Goal: Task Accomplishment & Management: Manage account settings

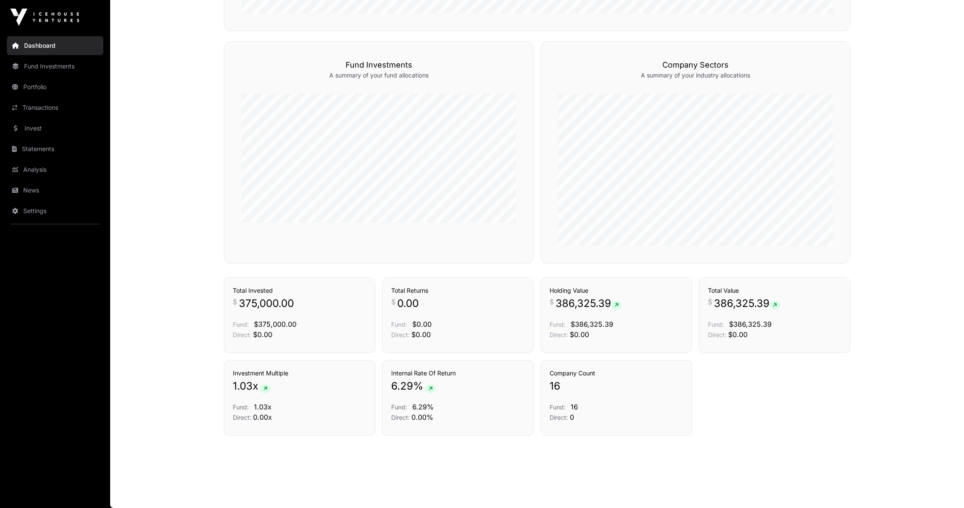
scroll to position [508, 0]
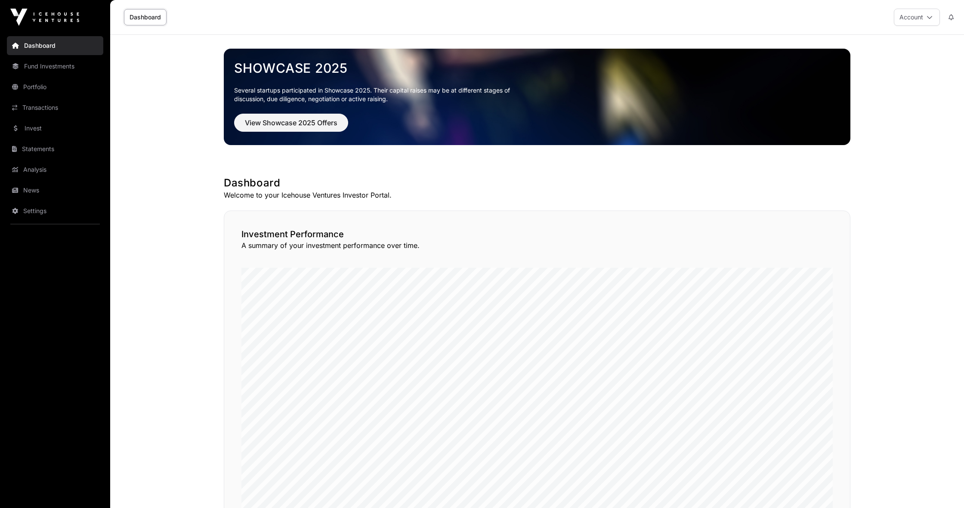
click at [37, 106] on link "Transactions" at bounding box center [55, 107] width 96 height 19
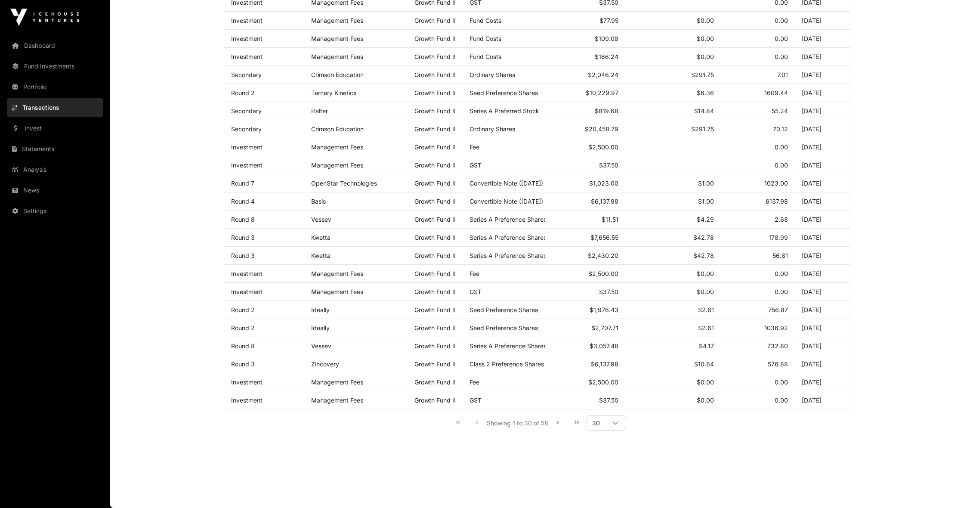
scroll to position [284, 0]
click at [615, 420] on icon at bounding box center [615, 423] width 6 height 6
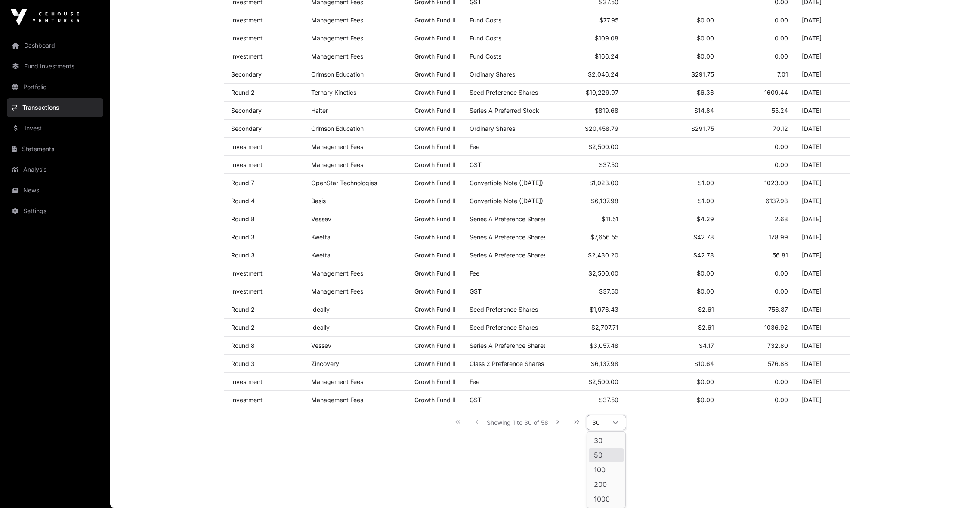
click at [612, 461] on ul "30 50 100 200 1000" at bounding box center [606, 470] width 38 height 76
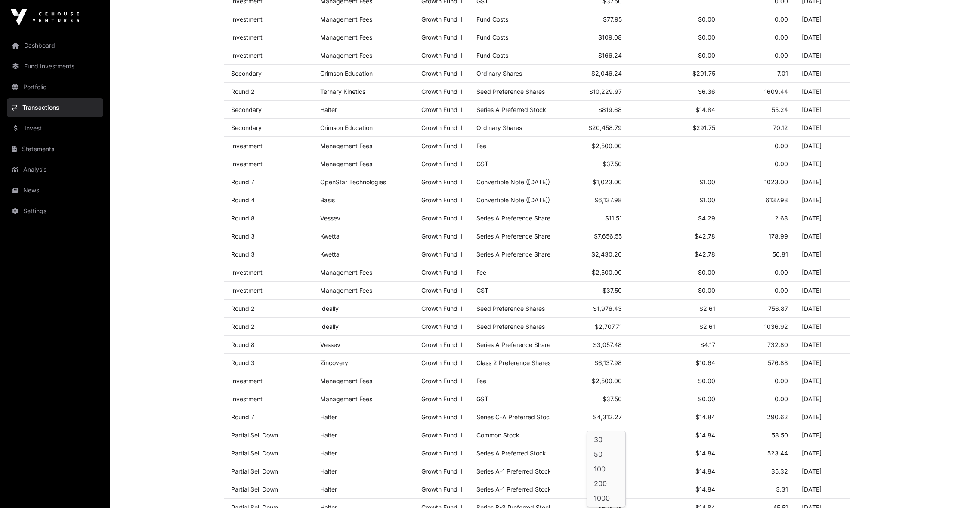
click at [613, 455] on li "50" at bounding box center [606, 454] width 35 height 14
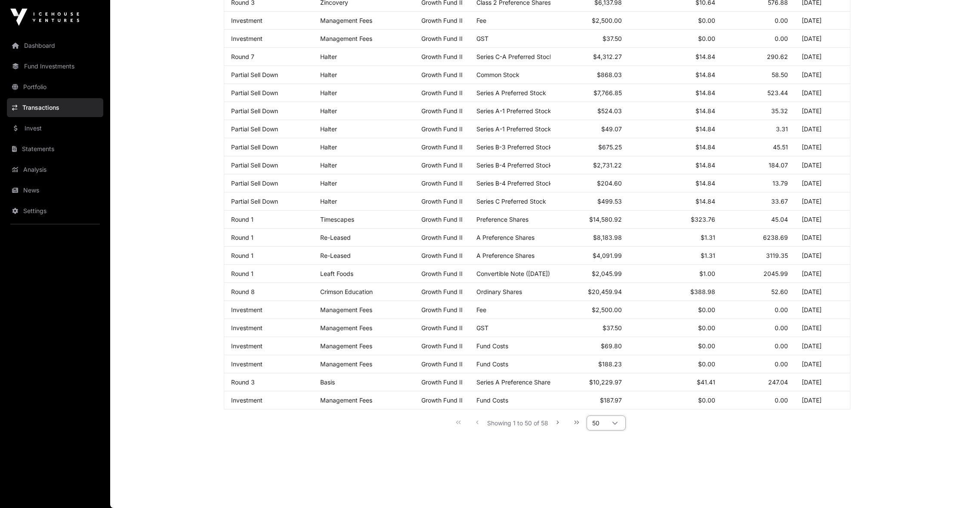
scroll to position [645, 0]
click at [616, 424] on icon at bounding box center [615, 423] width 6 height 6
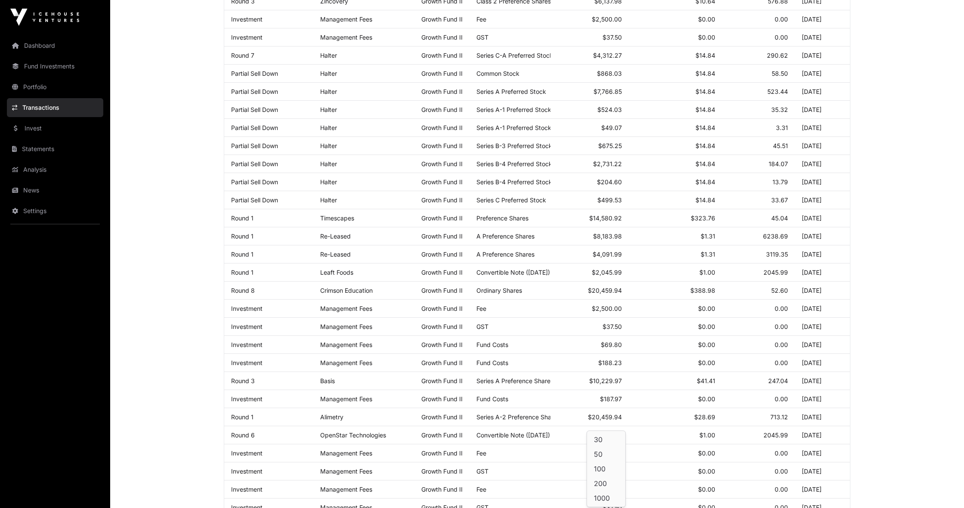
click at [605, 468] on span "100" at bounding box center [600, 468] width 12 height 7
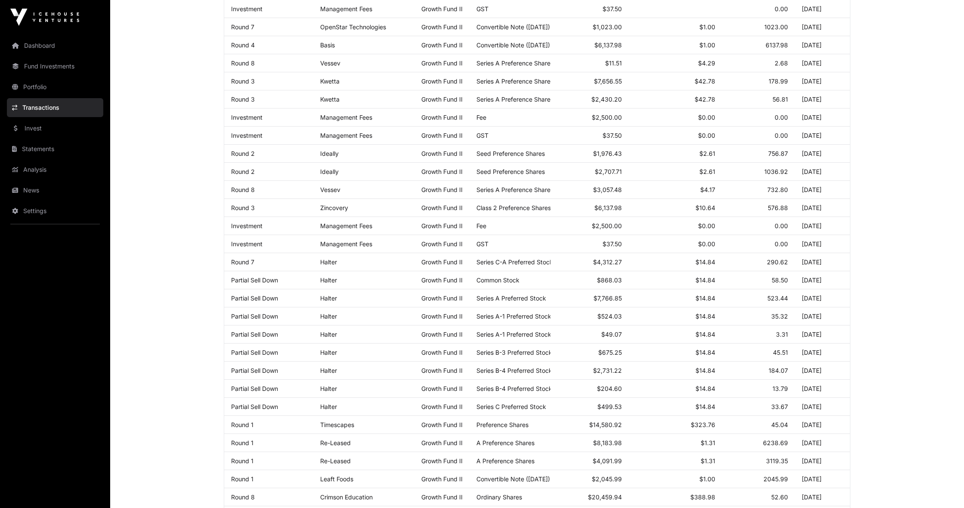
scroll to position [438, 0]
click at [37, 148] on link "Statements" at bounding box center [55, 148] width 96 height 19
